Goal: Task Accomplishment & Management: Manage account settings

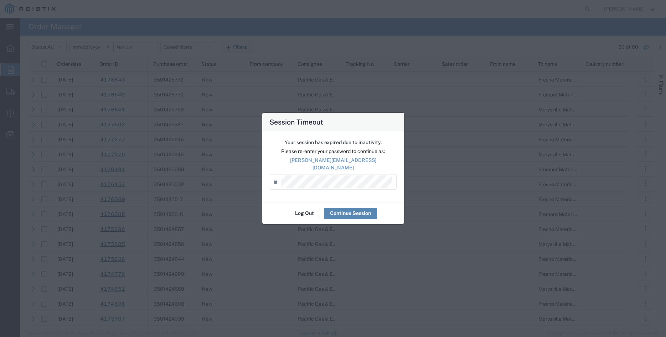
click at [349, 208] on button "Continue Session" at bounding box center [350, 213] width 53 height 11
